Goal: Communication & Community: Connect with others

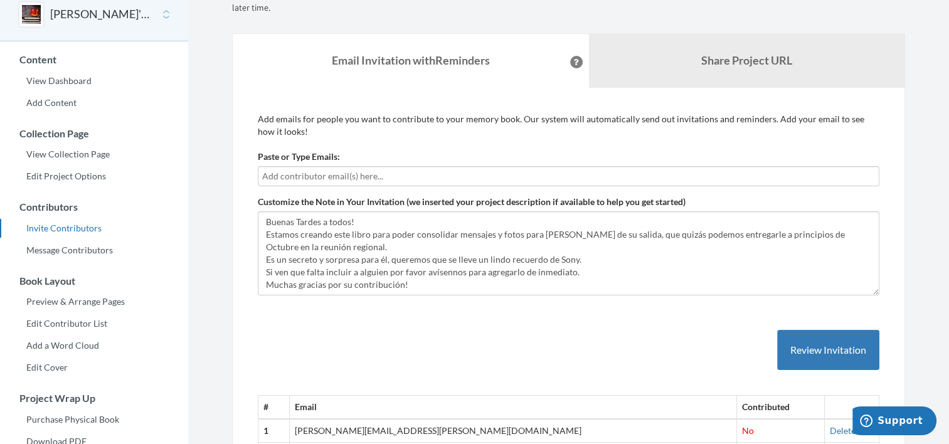
drag, startPoint x: 0, startPoint y: 0, endPoint x: 333, endPoint y: 168, distance: 373.1
click at [333, 168] on div at bounding box center [569, 176] width 622 height 20
click at [334, 179] on input "text" at bounding box center [568, 176] width 613 height 14
type input "[PERSON_NAME]"
click at [334, 179] on input "text" at bounding box center [568, 176] width 613 height 14
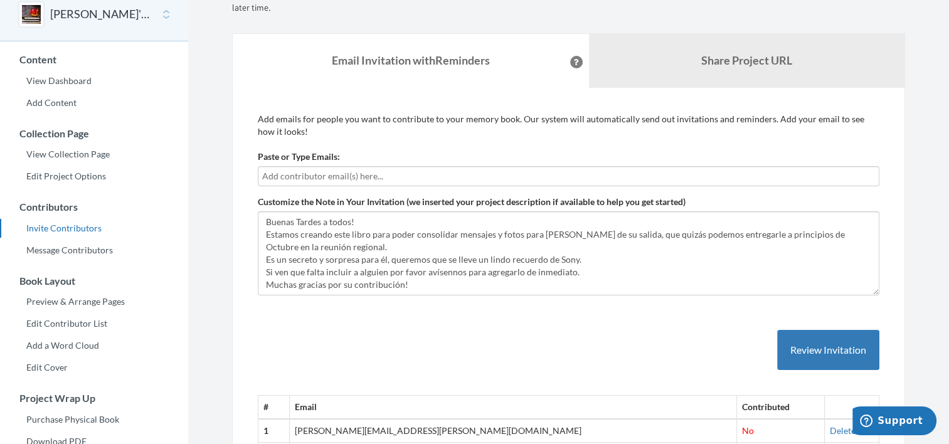
click at [321, 176] on input "text" at bounding box center [568, 176] width 613 height 14
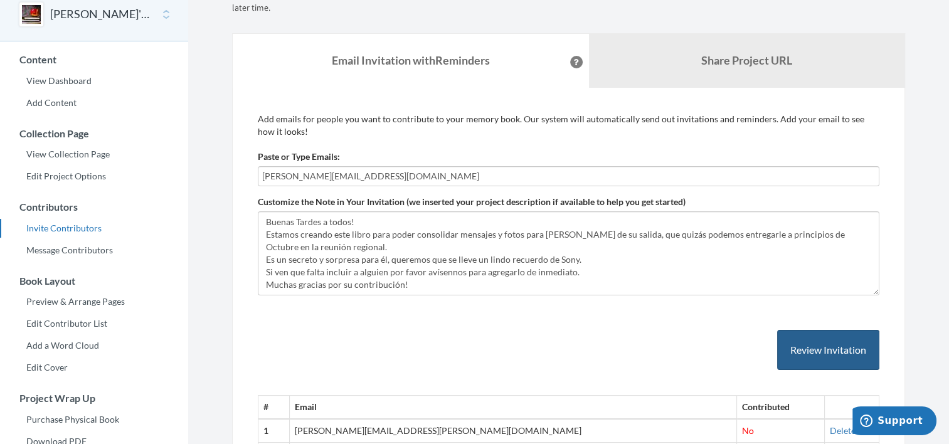
type input "[PERSON_NAME][EMAIL_ADDRESS][DOMAIN_NAME]"
click at [810, 337] on button "Review Invitation" at bounding box center [828, 350] width 102 height 41
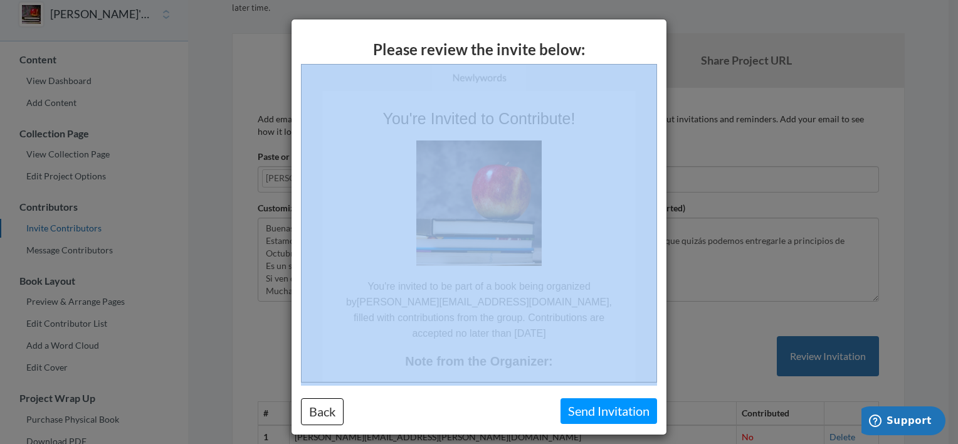
drag, startPoint x: 577, startPoint y: 40, endPoint x: 676, endPoint y: 163, distance: 158.4
click at [676, 163] on div "Please review the invite below: Back Send Invitation" at bounding box center [479, 222] width 958 height 444
drag, startPoint x: 676, startPoint y: 163, endPoint x: 695, endPoint y: 58, distance: 106.4
click at [695, 58] on div "Please review the invite below: Back Send Invitation" at bounding box center [479, 222] width 958 height 444
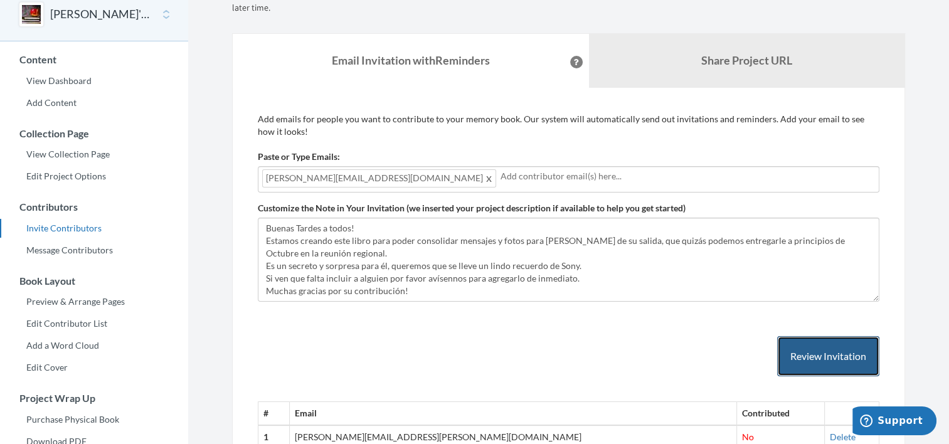
click at [823, 358] on button "Review Invitation" at bounding box center [828, 356] width 102 height 41
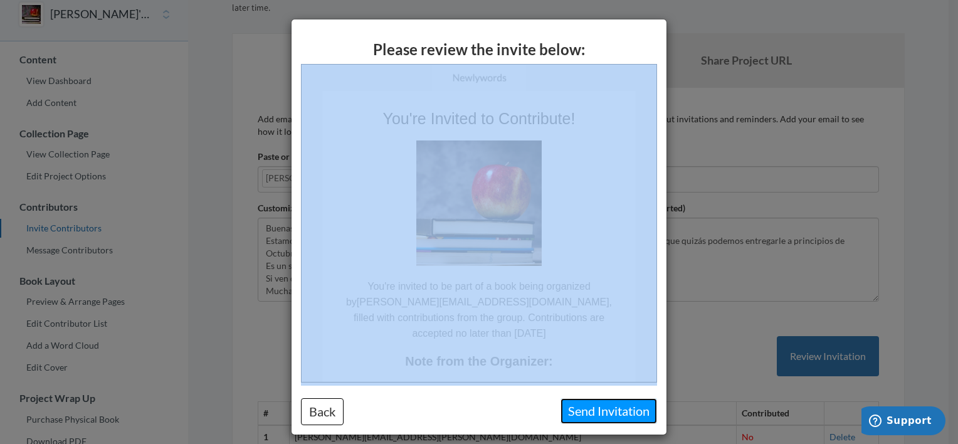
click at [609, 410] on button "Send Invitation" at bounding box center [609, 411] width 97 height 26
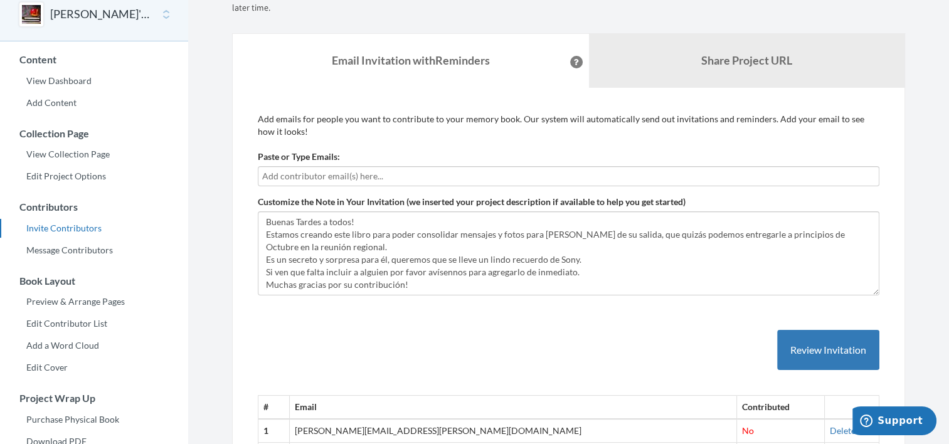
click at [618, 177] on input "text" at bounding box center [568, 176] width 613 height 14
click at [296, 174] on input "text" at bounding box center [568, 176] width 613 height 14
type input "diego.[PERSON_NAME]@sony"
type input "c"
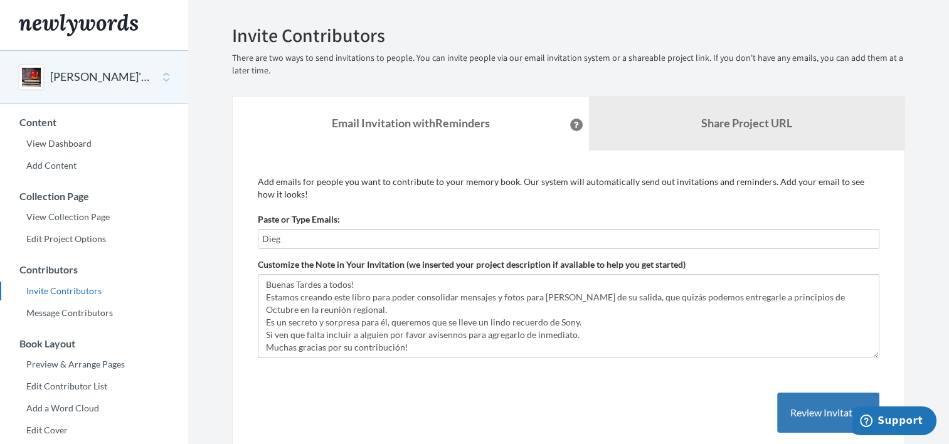
type input "Dieg"
click at [90, 290] on link "Invite Contributors" at bounding box center [94, 291] width 188 height 19
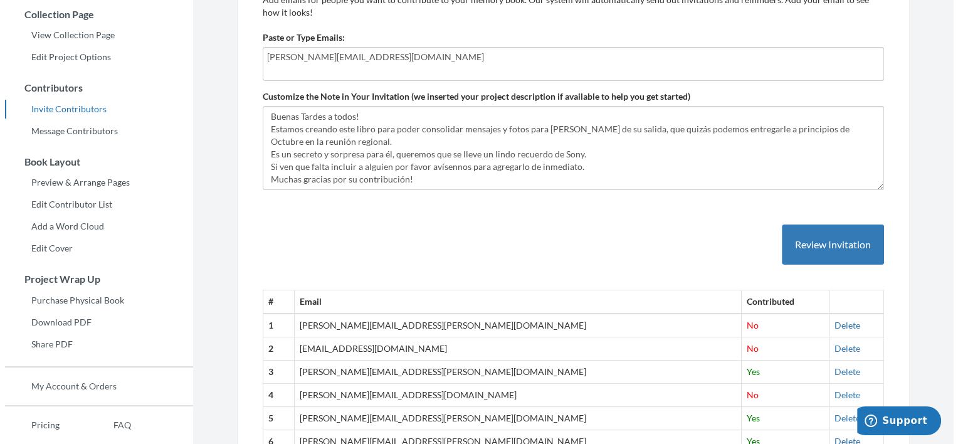
scroll to position [188, 0]
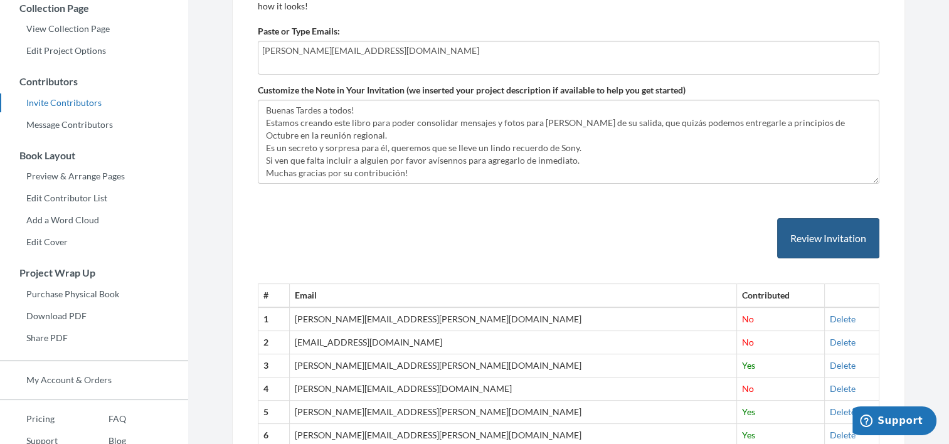
type input "[PERSON_NAME][EMAIL_ADDRESS][DOMAIN_NAME]"
click at [845, 253] on button "Review Invitation" at bounding box center [828, 238] width 102 height 41
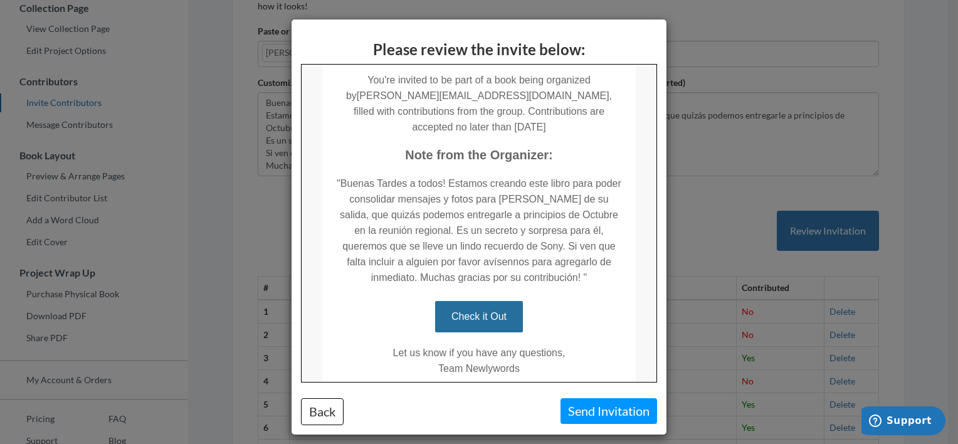
scroll to position [269, 0]
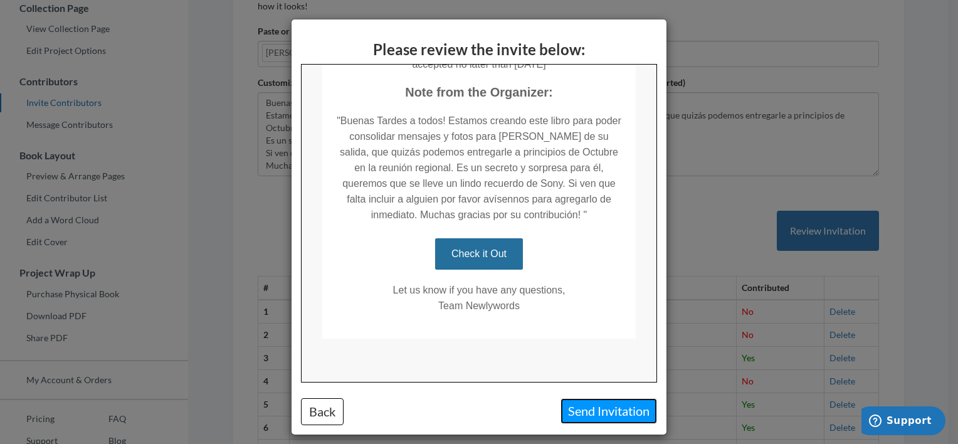
click at [605, 413] on button "Send Invitation" at bounding box center [609, 411] width 97 height 26
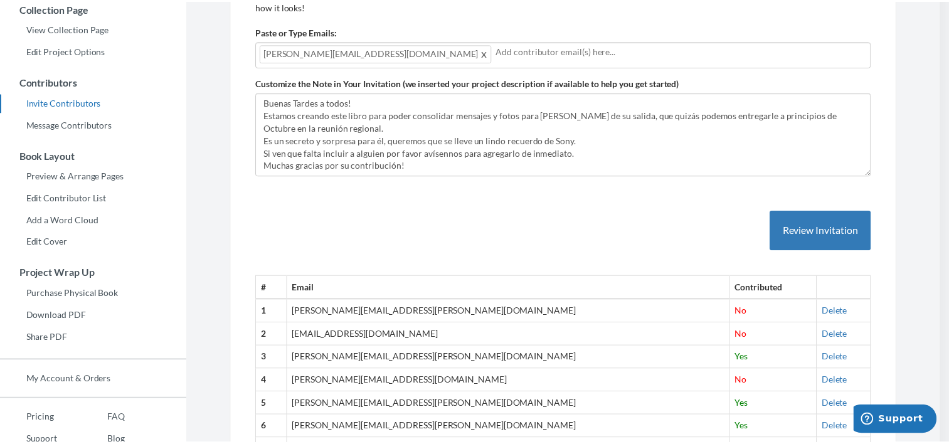
scroll to position [0, 0]
